Goal: Transaction & Acquisition: Obtain resource

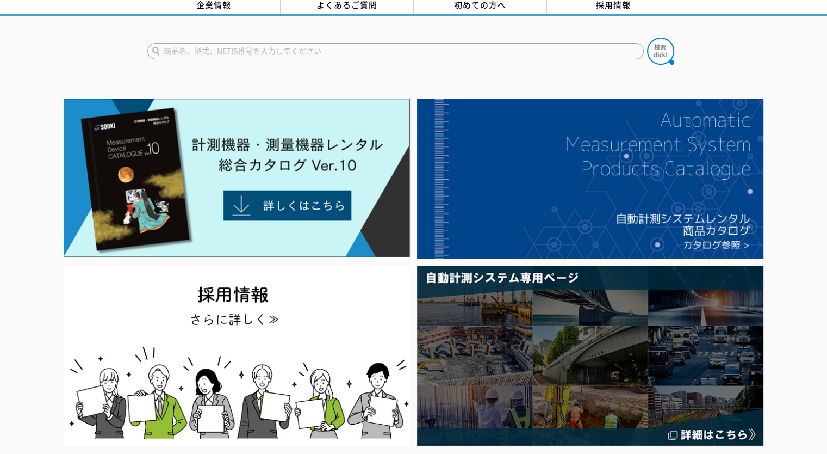
click at [433, 46] on input "text" at bounding box center [395, 51] width 497 height 16
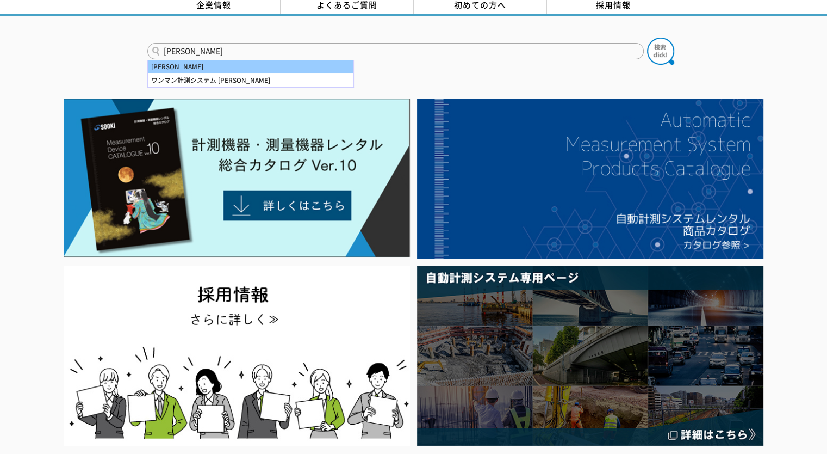
type input "OSAMA"
click at [182, 61] on div "OSAMA" at bounding box center [251, 67] width 206 height 14
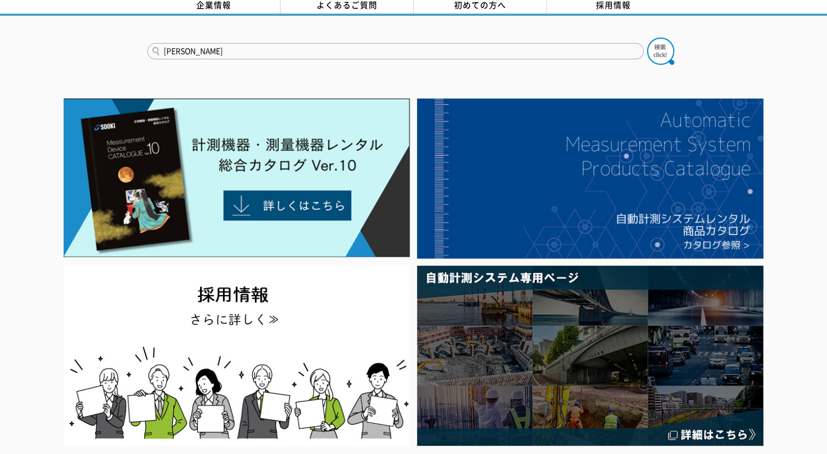
click at [265, 44] on input "OSAMA" at bounding box center [395, 51] width 497 height 16
click at [647, 38] on button at bounding box center [660, 51] width 27 height 27
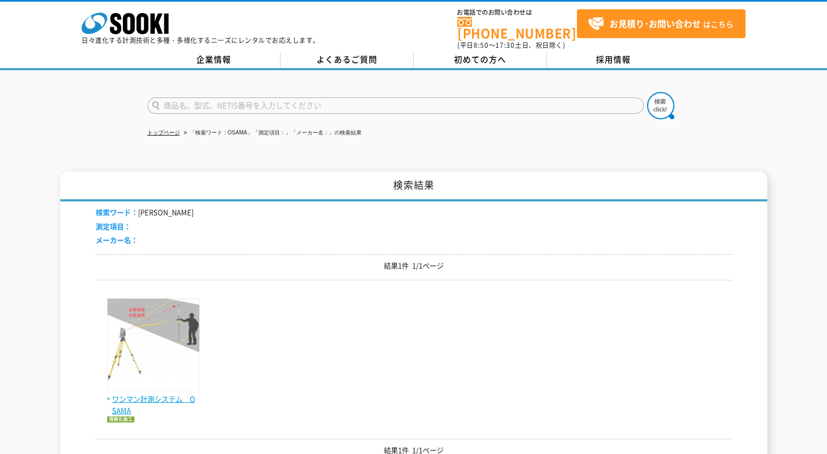
click at [182, 314] on img at bounding box center [153, 345] width 92 height 95
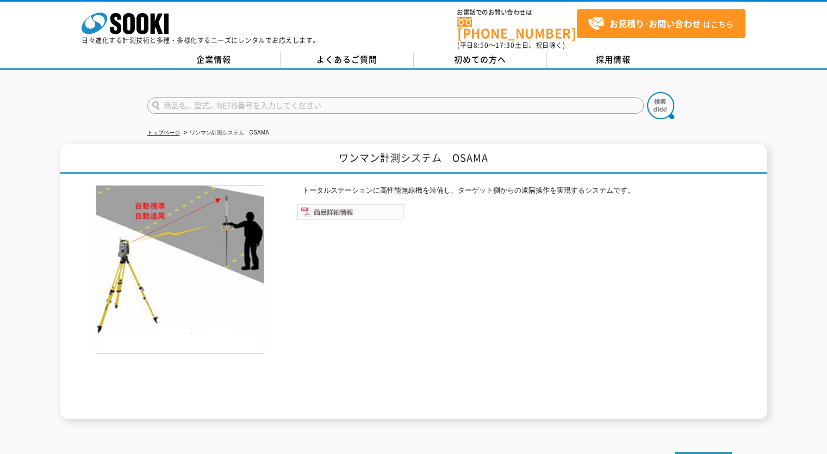
click at [325, 205] on img at bounding box center [350, 211] width 107 height 16
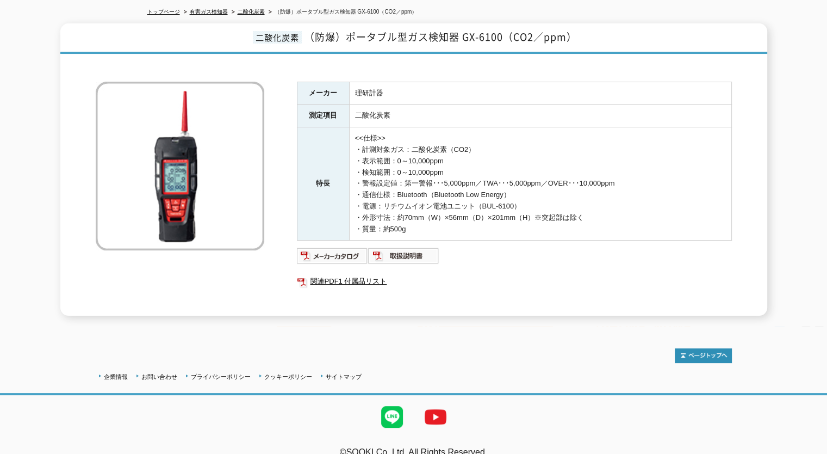
scroll to position [130, 0]
